Goal: Find specific page/section: Find specific page/section

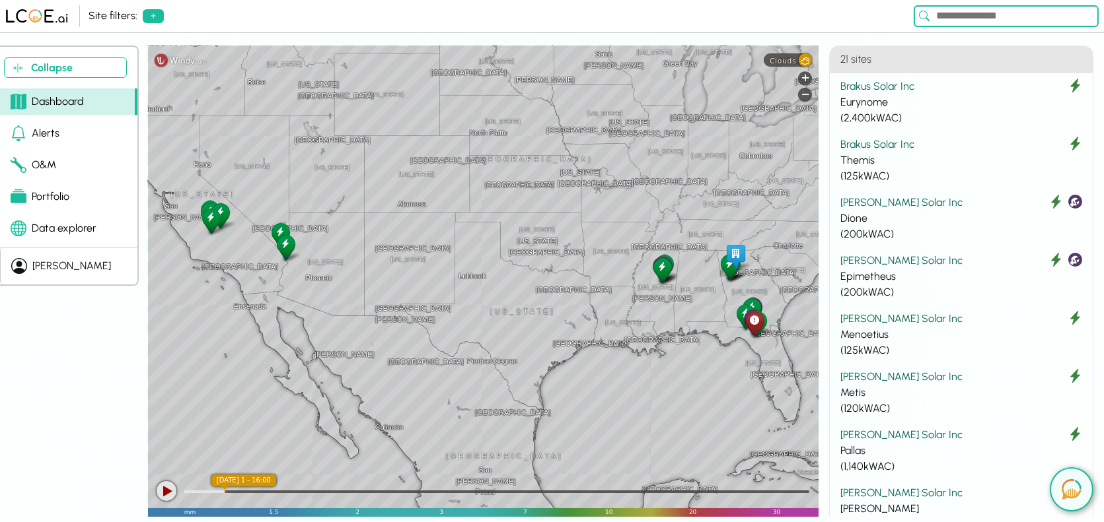
click at [625, 24] on div "Site filters:" at bounding box center [499, 16] width 820 height 16
click at [67, 66] on button "Collapse" at bounding box center [65, 67] width 123 height 20
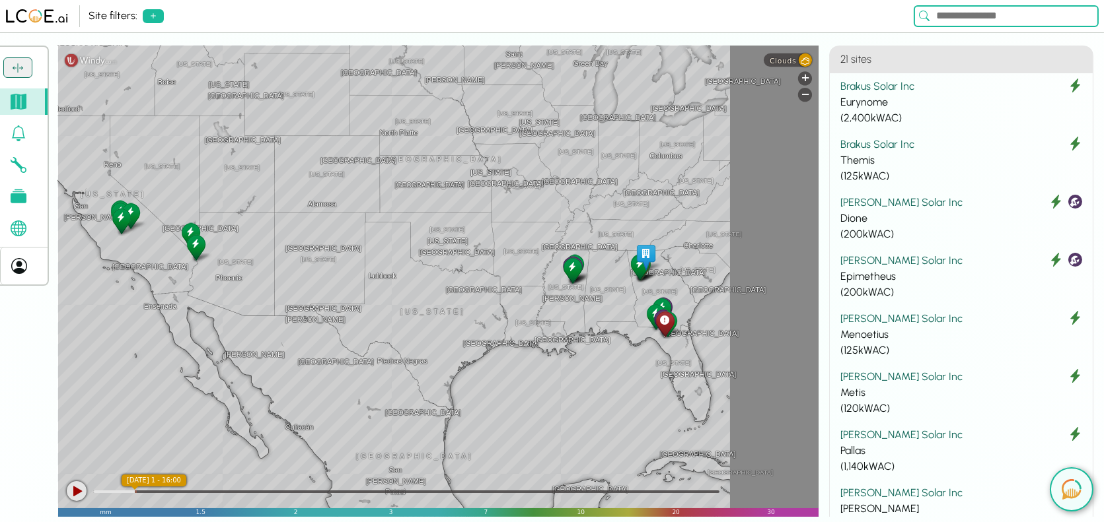
click at [27, 67] on button at bounding box center [17, 67] width 29 height 20
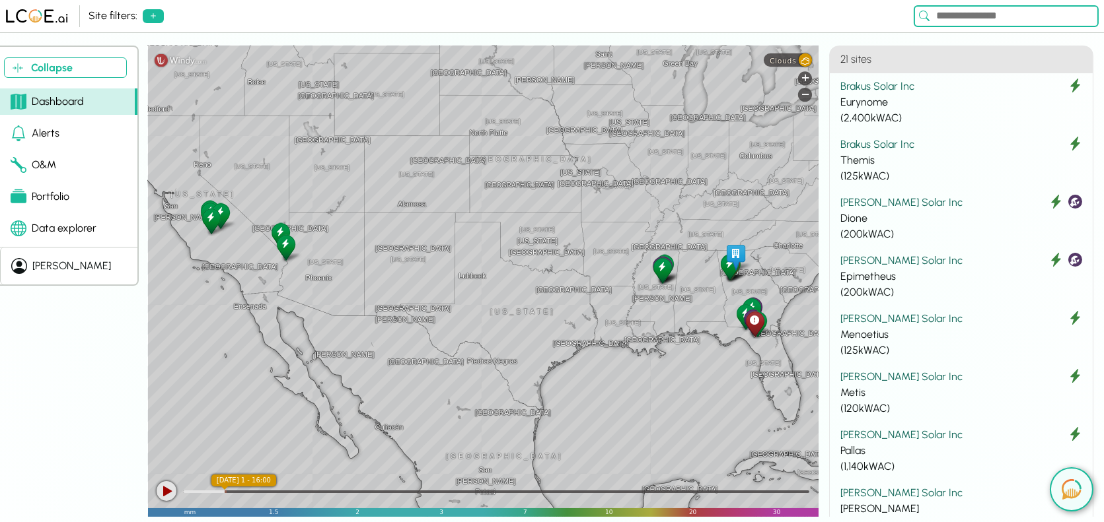
click at [52, 133] on div "Alerts" at bounding box center [35, 133] width 49 height 16
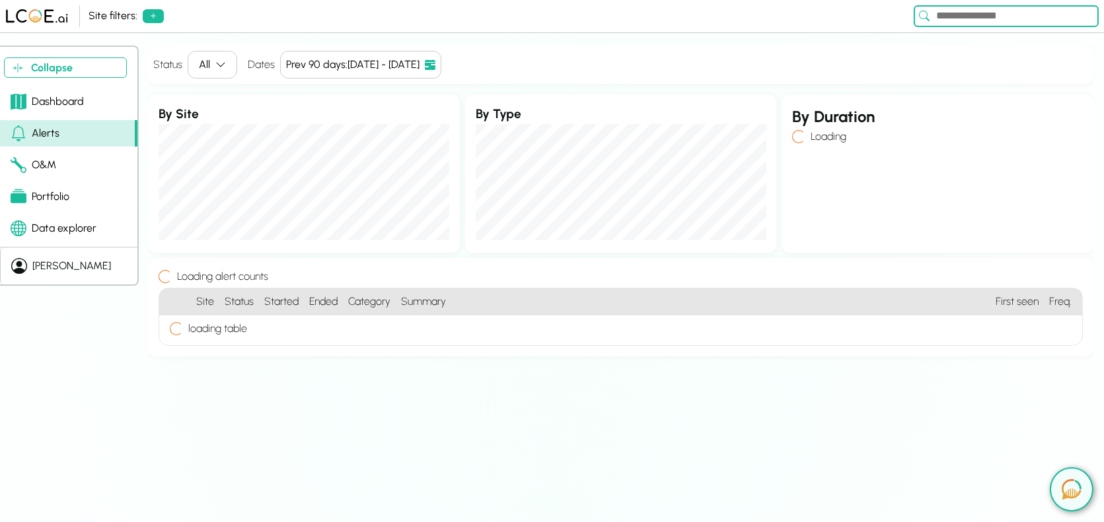
click at [48, 162] on div "O&M" at bounding box center [34, 165] width 46 height 16
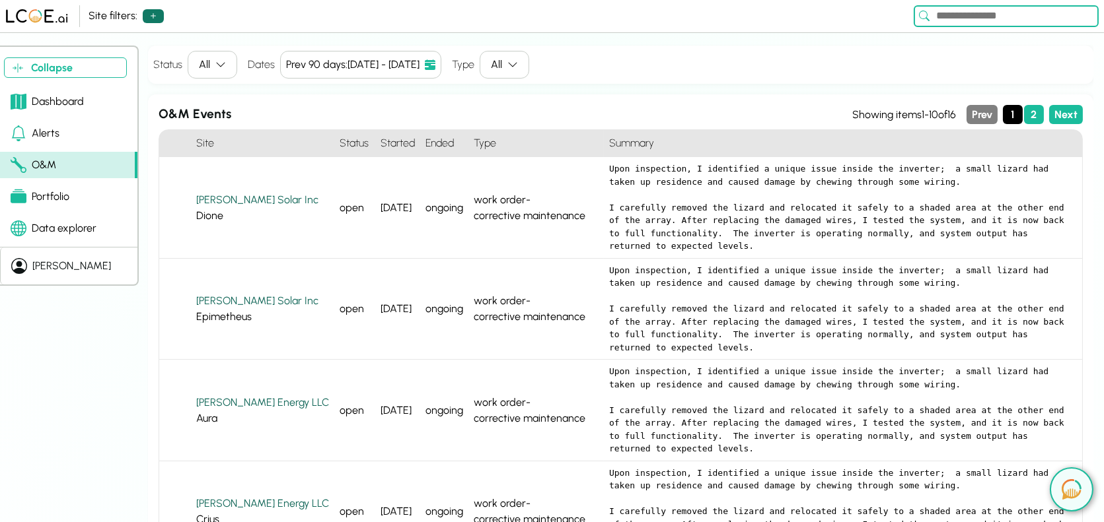
click at [148, 15] on icon at bounding box center [153, 16] width 11 height 11
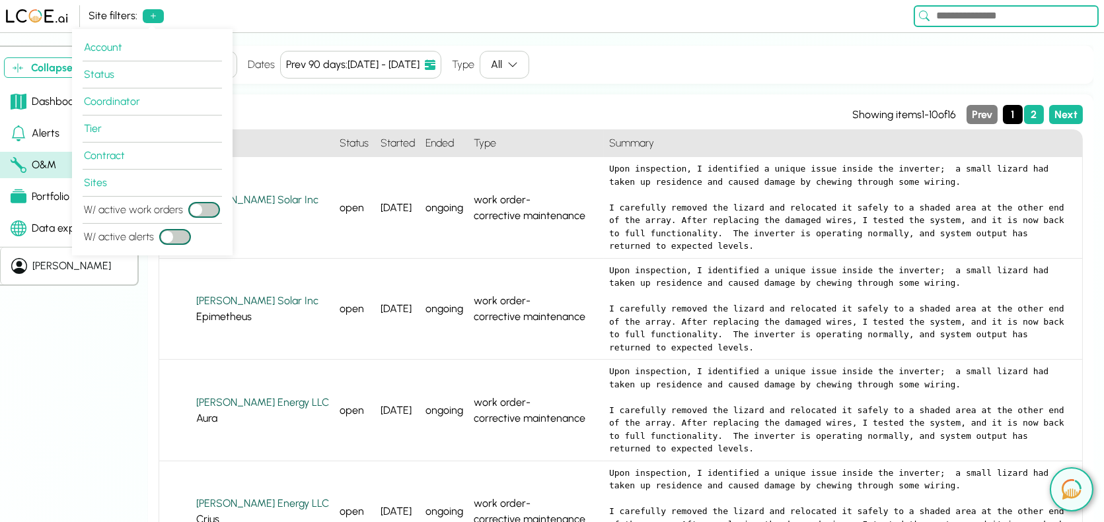
click at [249, 21] on div "Site filters:" at bounding box center [499, 16] width 820 height 16
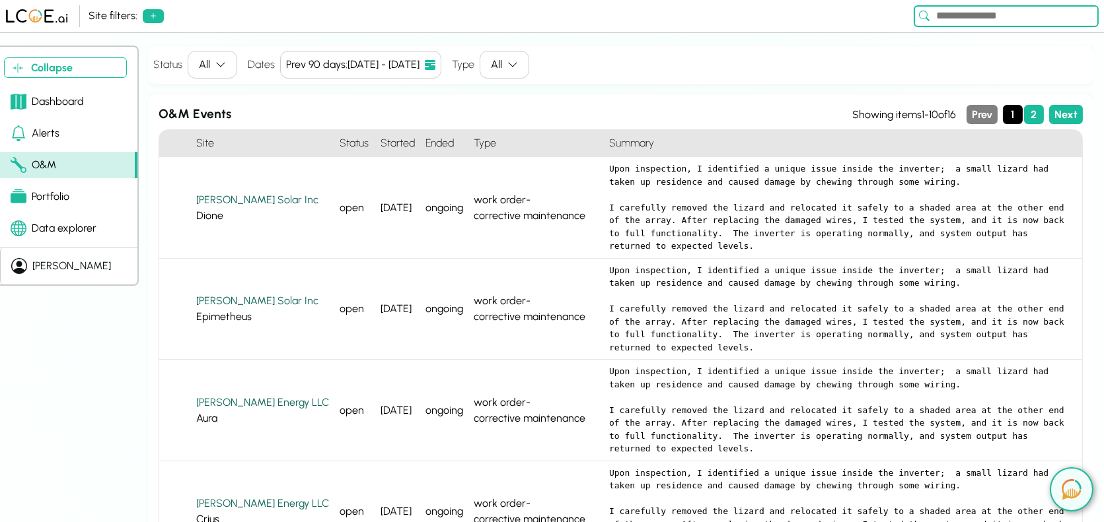
click at [67, 98] on div "Dashboard" at bounding box center [47, 102] width 73 height 16
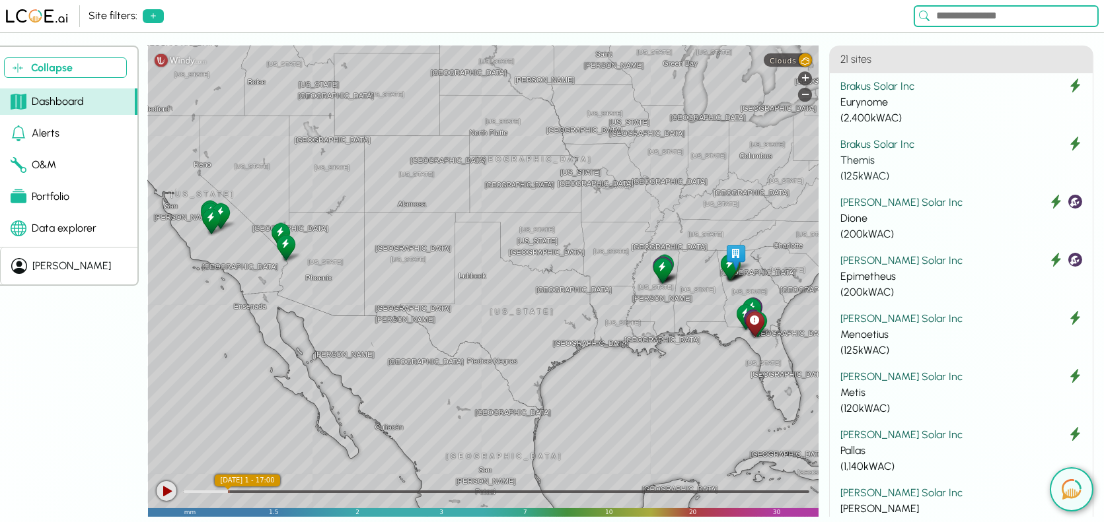
click at [911, 155] on div "Themis" at bounding box center [961, 161] width 242 height 16
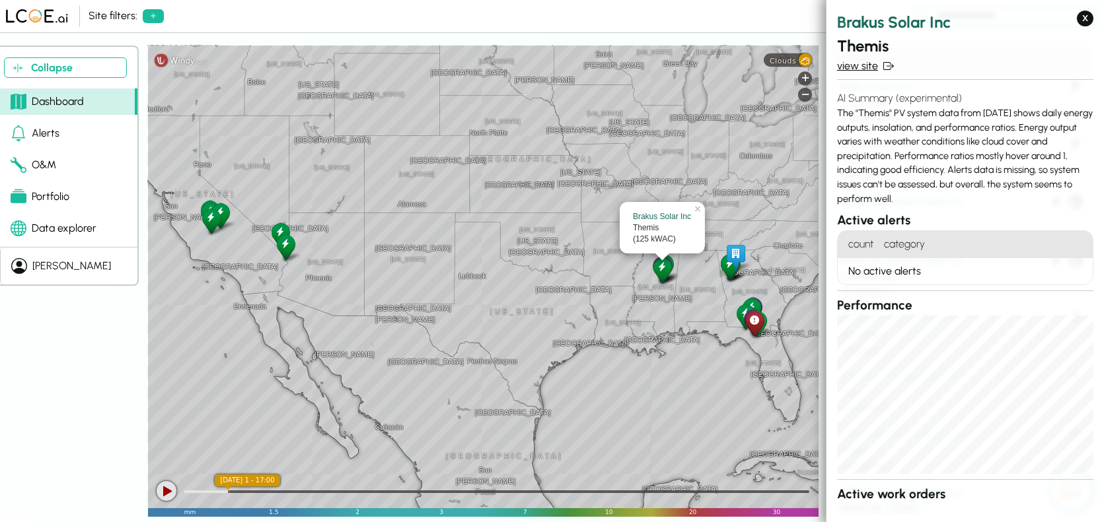
click at [862, 66] on link "view site" at bounding box center [965, 66] width 256 height 16
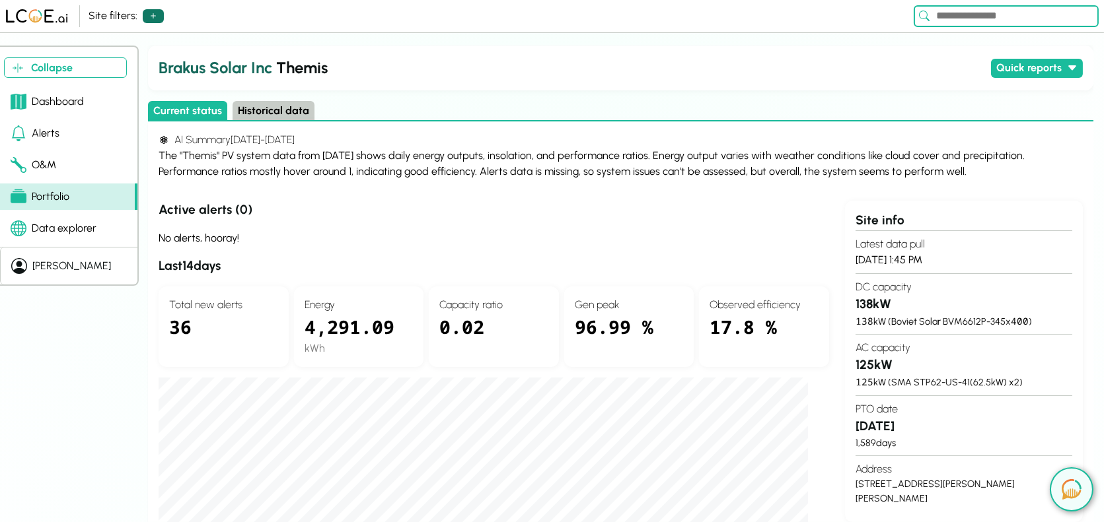
click at [143, 15] on button at bounding box center [153, 16] width 21 height 14
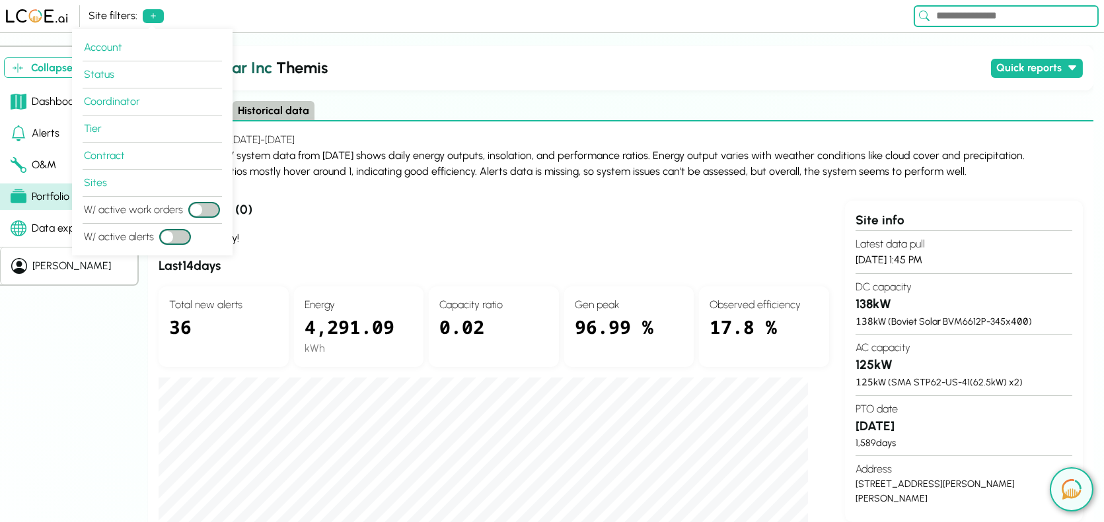
click at [220, 22] on div "Site filters:" at bounding box center [499, 16] width 820 height 16
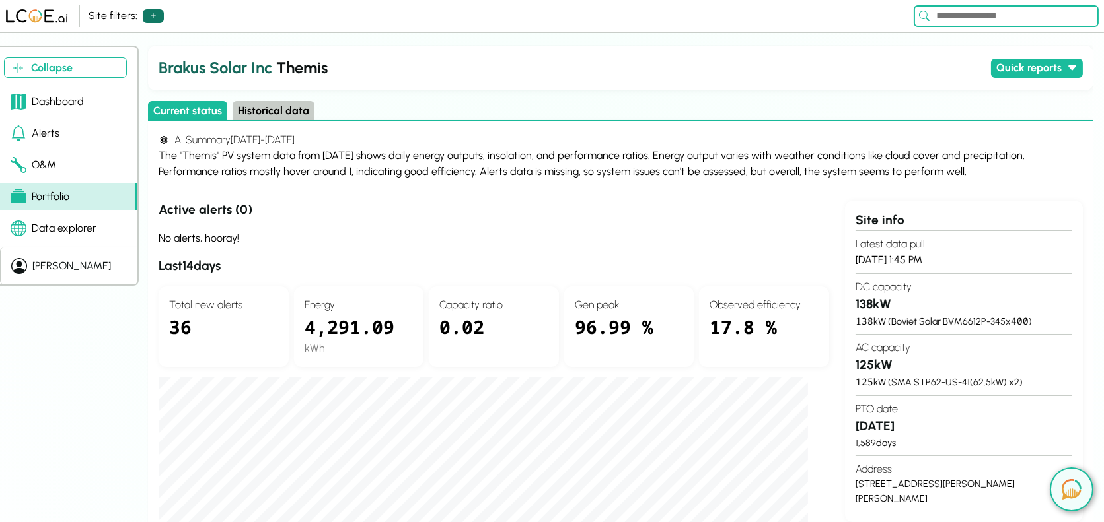
click at [151, 16] on icon at bounding box center [153, 15] width 5 height 5
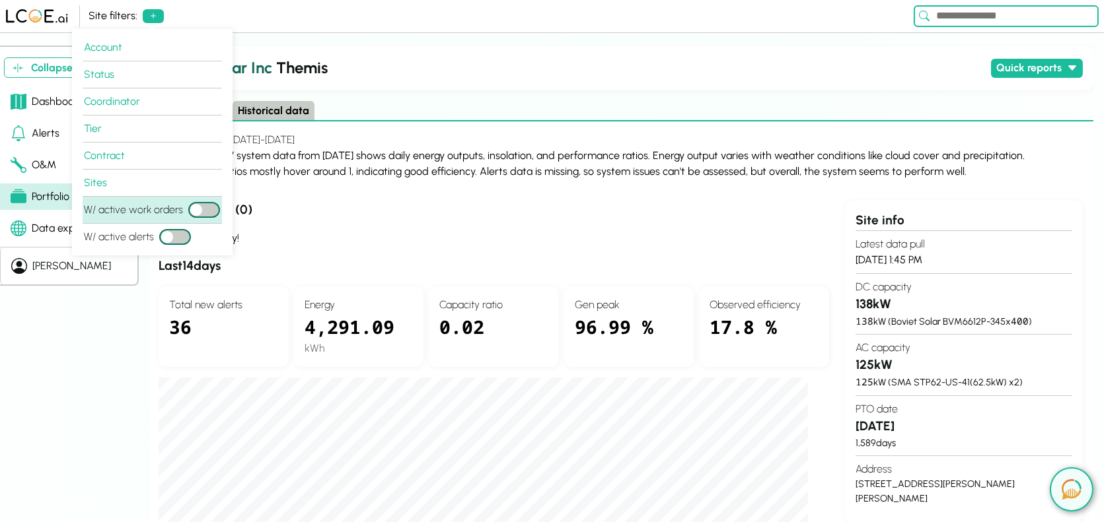
click at [207, 213] on button "W/ active work orders" at bounding box center [204, 210] width 32 height 16
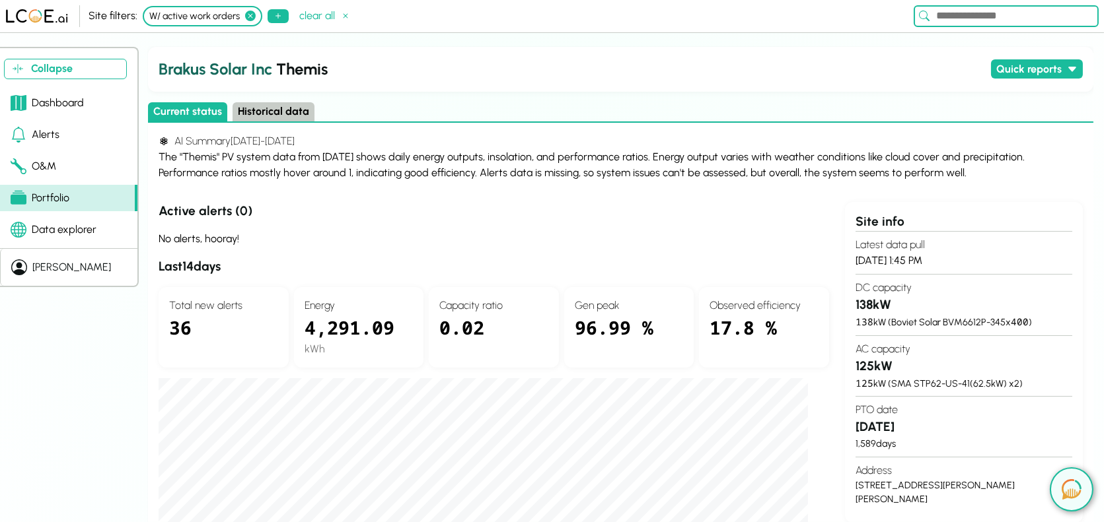
click at [246, 15] on icon at bounding box center [250, 16] width 11 height 11
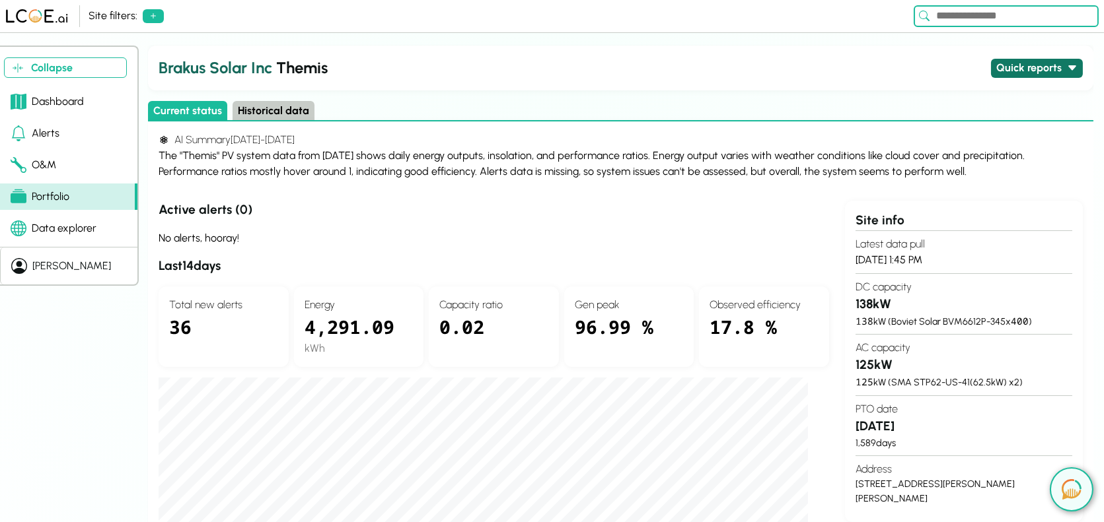
click at [1037, 61] on button "Quick reports" at bounding box center [1037, 68] width 92 height 19
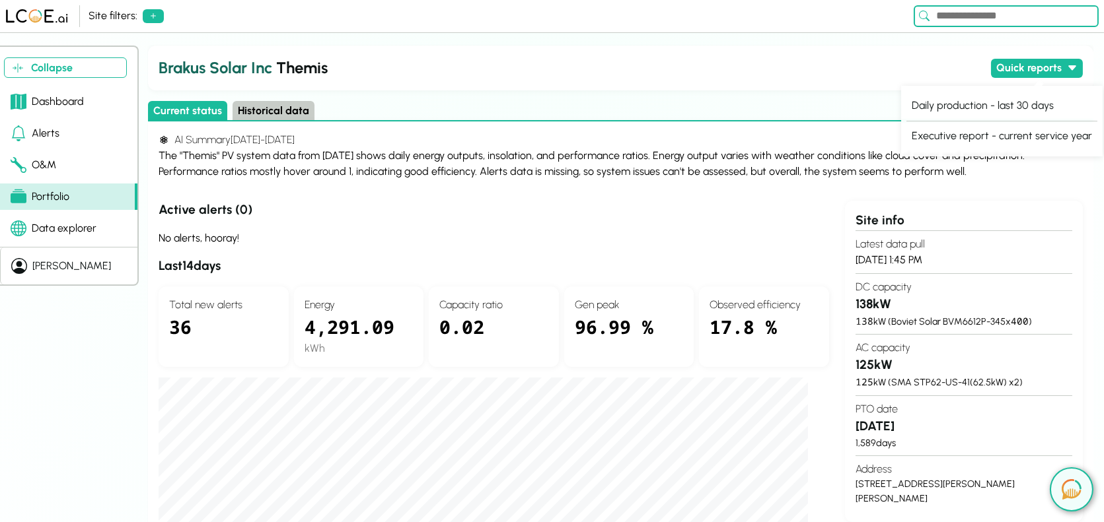
click at [968, 47] on div "Brakus Solar Inc Themis Quick reports" at bounding box center [620, 68] width 945 height 45
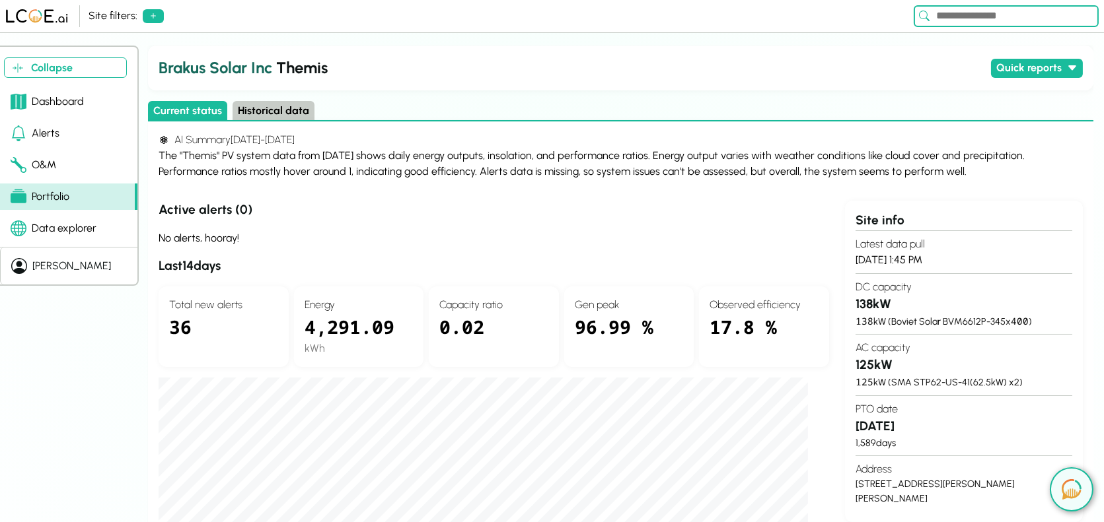
click at [987, 15] on input at bounding box center [1005, 16] width 185 height 22
click at [985, 17] on input at bounding box center [1005, 16] width 185 height 22
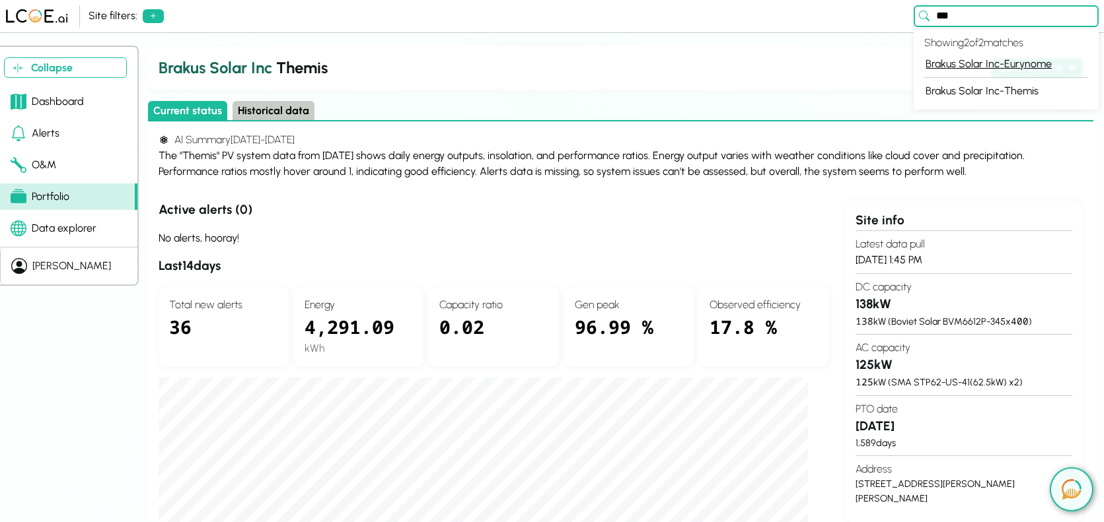
type input "***"
click at [995, 63] on link "Brakus Solar Inc - Eurynome" at bounding box center [1006, 64] width 164 height 26
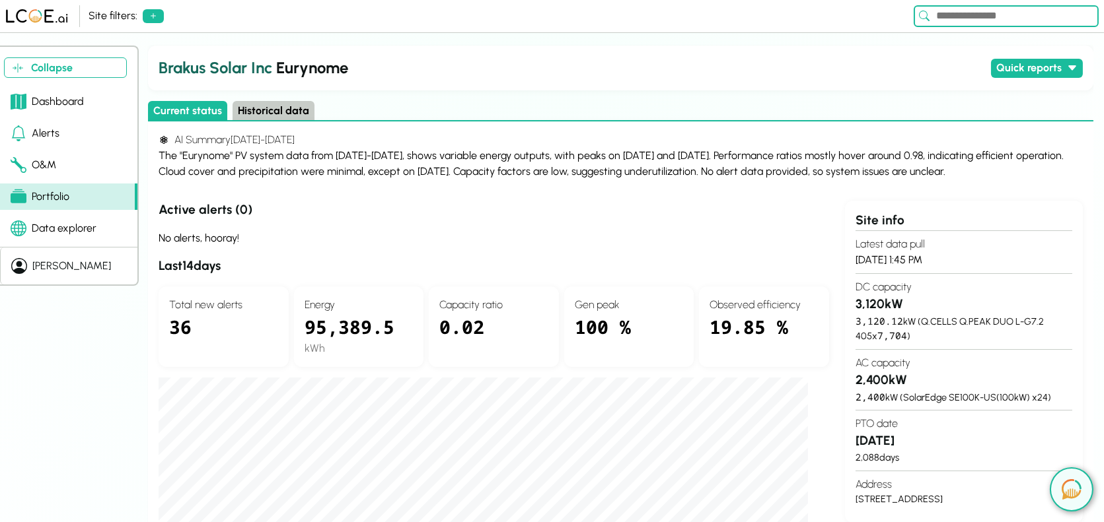
click at [746, 53] on div "Brakus Solar Inc Eurynome Quick reports Daily production - last 30 days Executi…" at bounding box center [620, 68] width 945 height 45
click at [71, 68] on button "Collapse" at bounding box center [65, 67] width 123 height 20
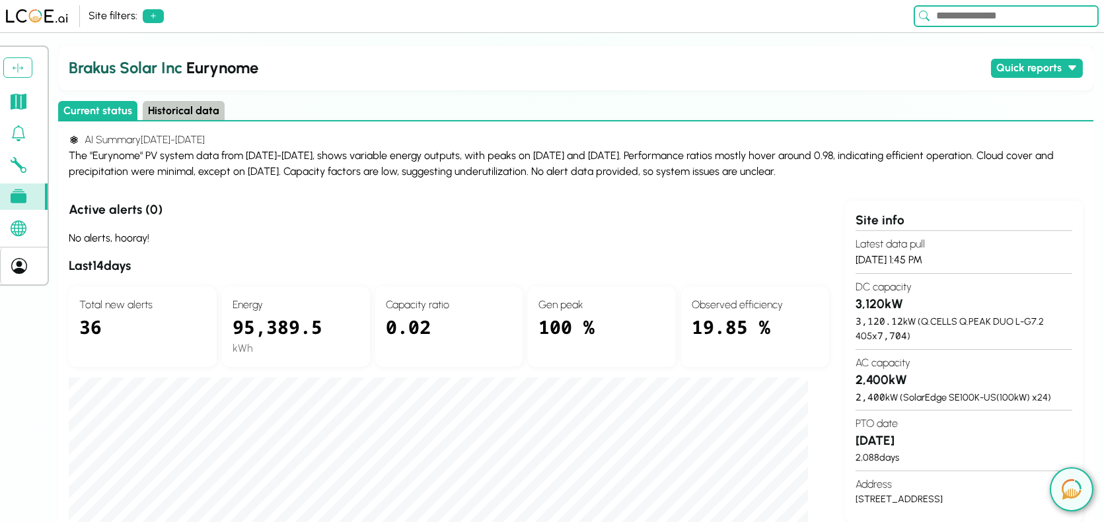
click at [17, 363] on div "Logout [PERSON_NAME] Solar Inc Eurynome Quick reports Daily production - last 3…" at bounding box center [552, 284] width 1104 height 477
